Goal: Use online tool/utility: Utilize a website feature to perform a specific function

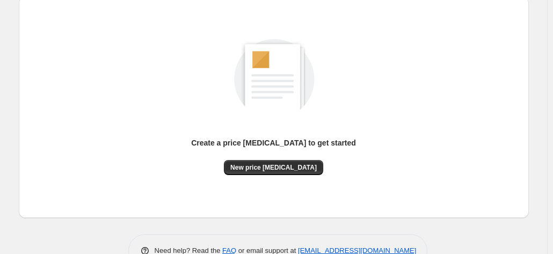
scroll to position [148, 0]
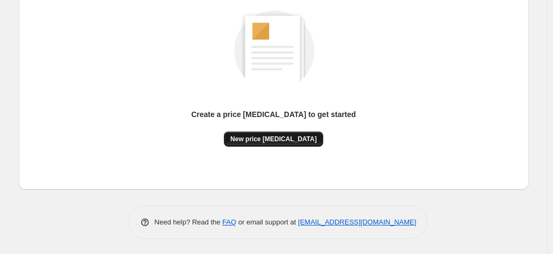
click at [297, 139] on span "New price [MEDICAL_DATA]" at bounding box center [273, 139] width 86 height 9
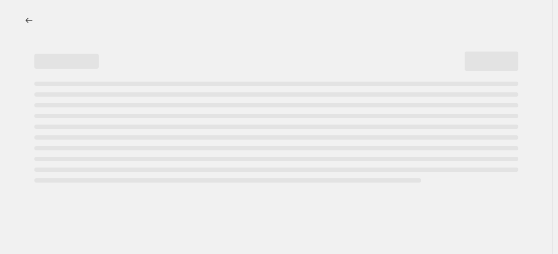
select select "percentage"
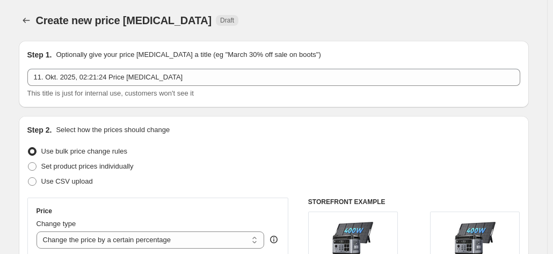
scroll to position [107, 0]
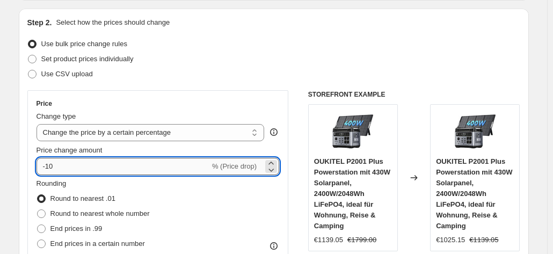
click at [134, 170] on input "-10" at bounding box center [123, 166] width 173 height 17
type input "-1"
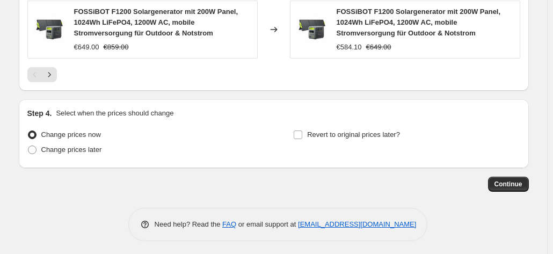
scroll to position [887, 0]
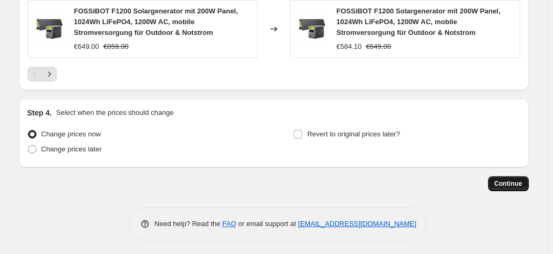
type input "-35"
click at [501, 179] on span "Continue" at bounding box center [508, 183] width 28 height 9
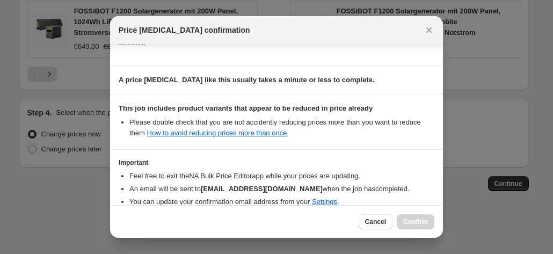
scroll to position [196, 0]
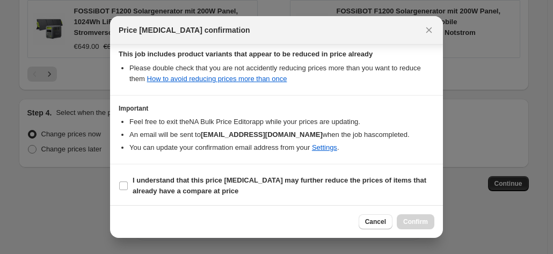
click at [309, 178] on b "I understand that this price [MEDICAL_DATA] may further reduce the prices of it…" at bounding box center [280, 185] width 294 height 19
click at [128, 181] on input "I understand that this price [MEDICAL_DATA] may further reduce the prices of it…" at bounding box center [123, 185] width 9 height 9
checkbox input "true"
click at [421, 220] on span "Confirm" at bounding box center [415, 221] width 25 height 9
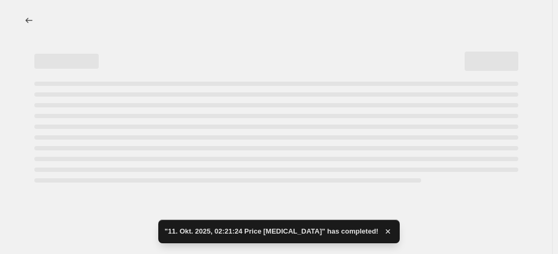
select select "percentage"
